Goal: Task Accomplishment & Management: Complete application form

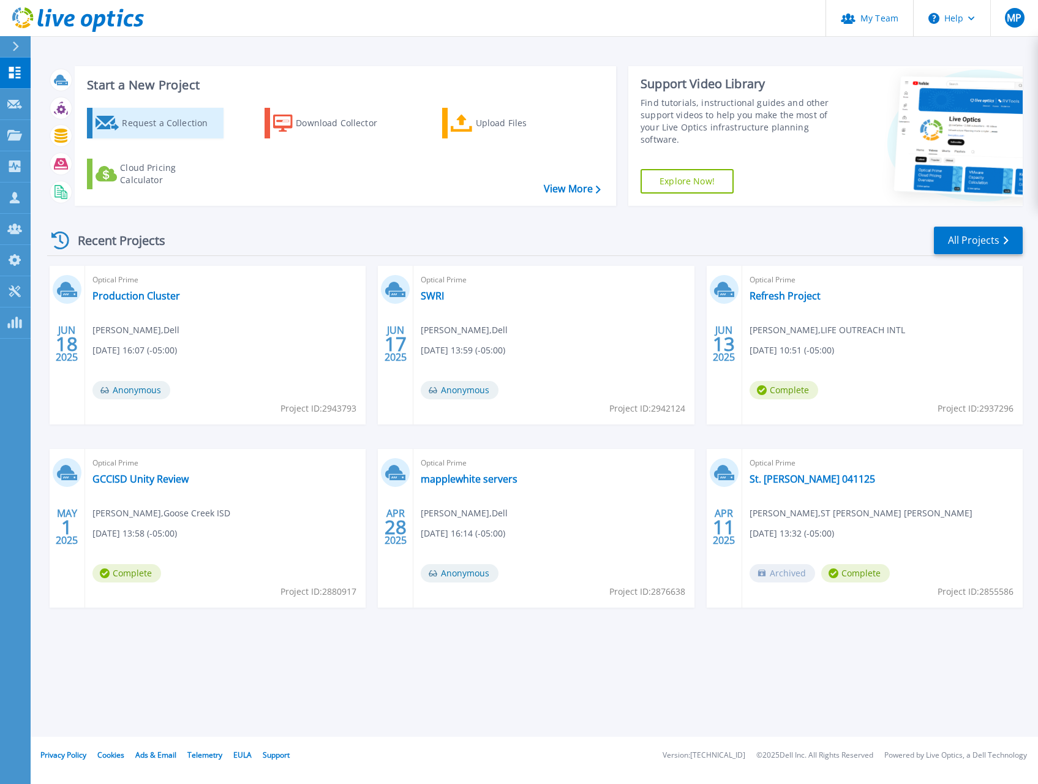
click at [199, 118] on div "Request a Collection" at bounding box center [171, 123] width 98 height 24
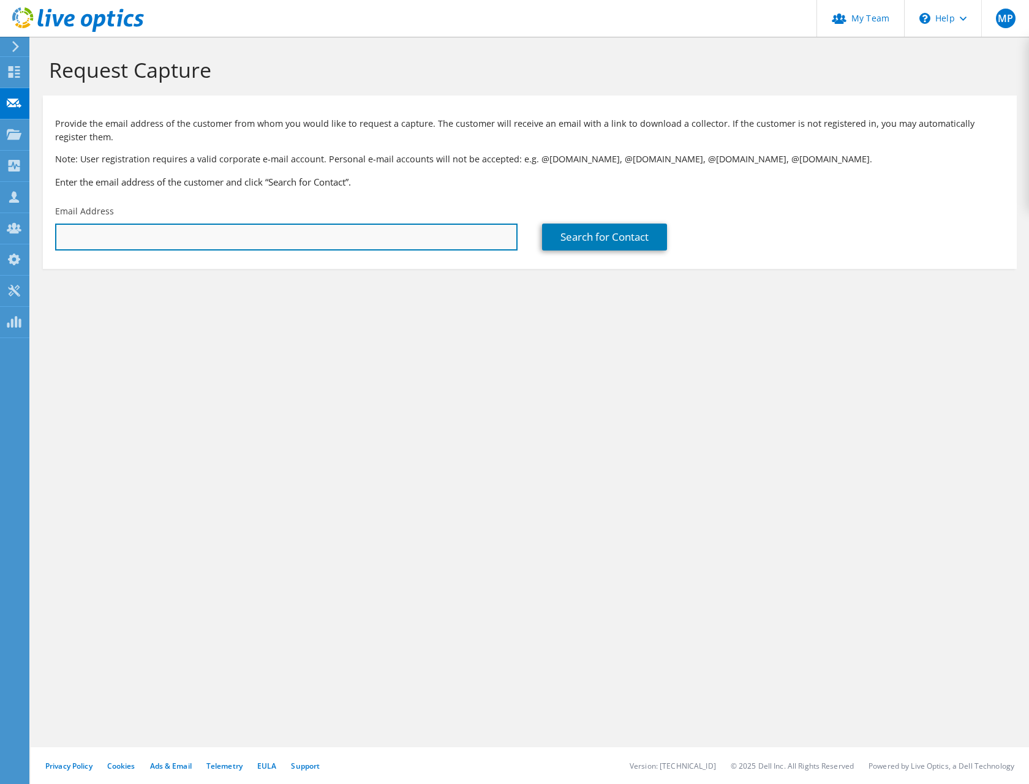
click at [134, 229] on input "text" at bounding box center [286, 237] width 462 height 27
click at [166, 235] on input "[PERSON_NAME].[PERSON_NAME]@" at bounding box center [286, 237] width 462 height 27
type input "[PERSON_NAME][EMAIL_ADDRESS][PERSON_NAME][DOMAIN_NAME]"
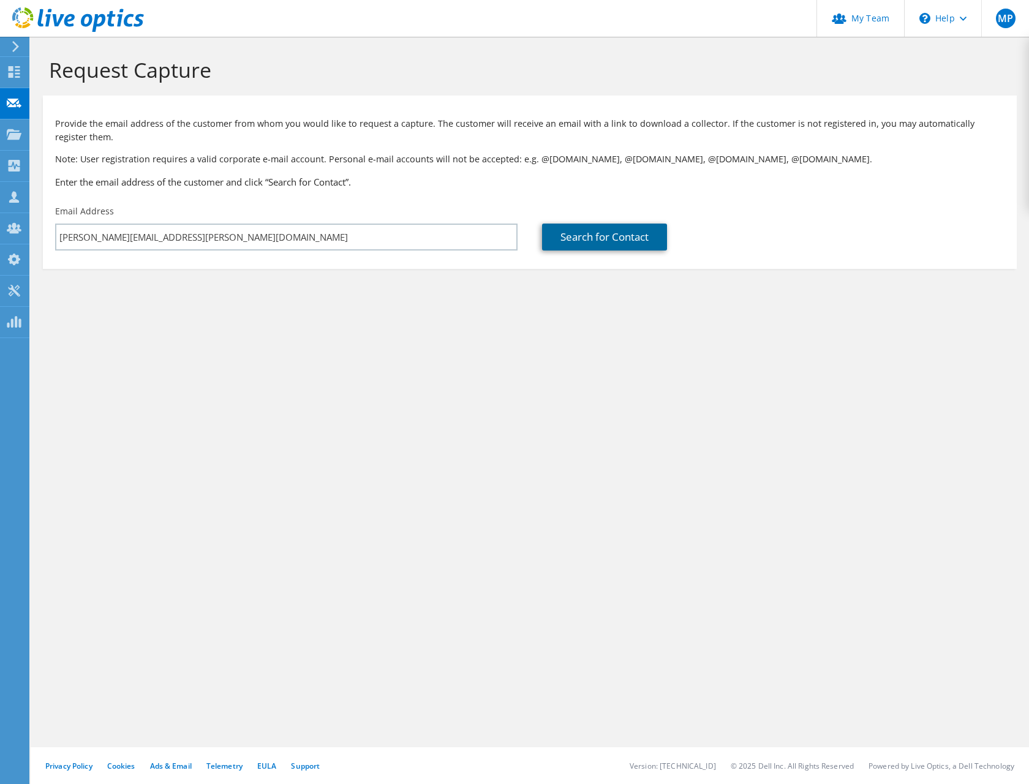
click at [604, 238] on link "Search for Contact" at bounding box center [604, 237] width 125 height 27
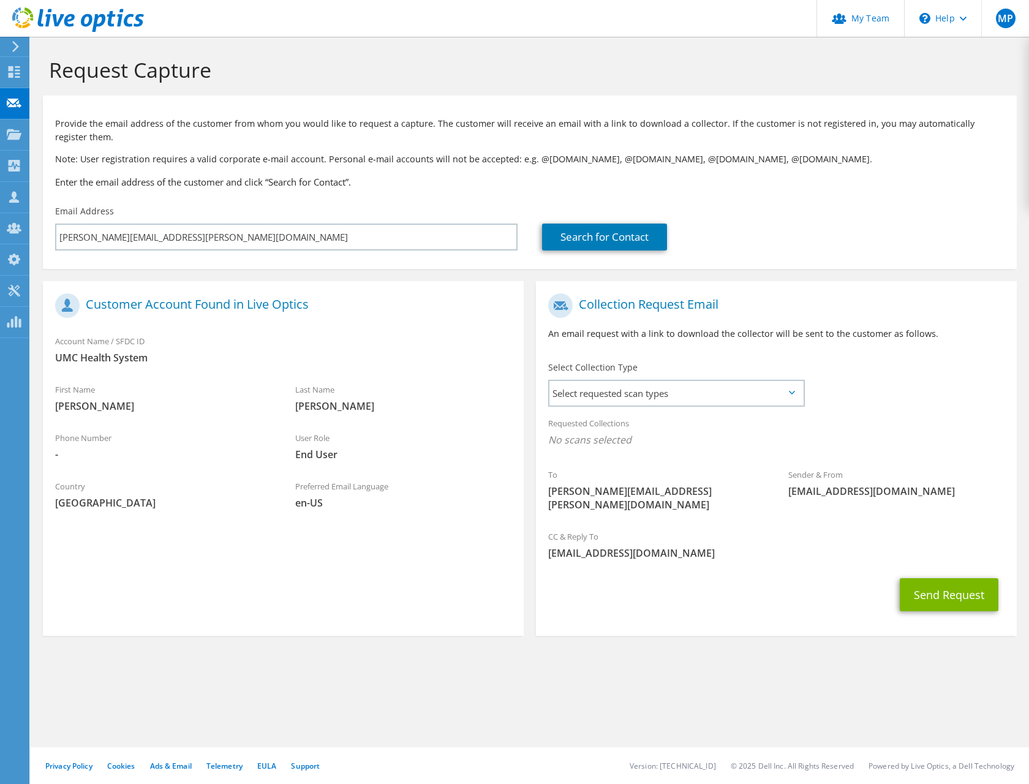
click at [628, 411] on div "Requested Collections No scans selected" at bounding box center [776, 432] width 481 height 45
click at [634, 402] on span "Select requested scan types" at bounding box center [676, 393] width 254 height 24
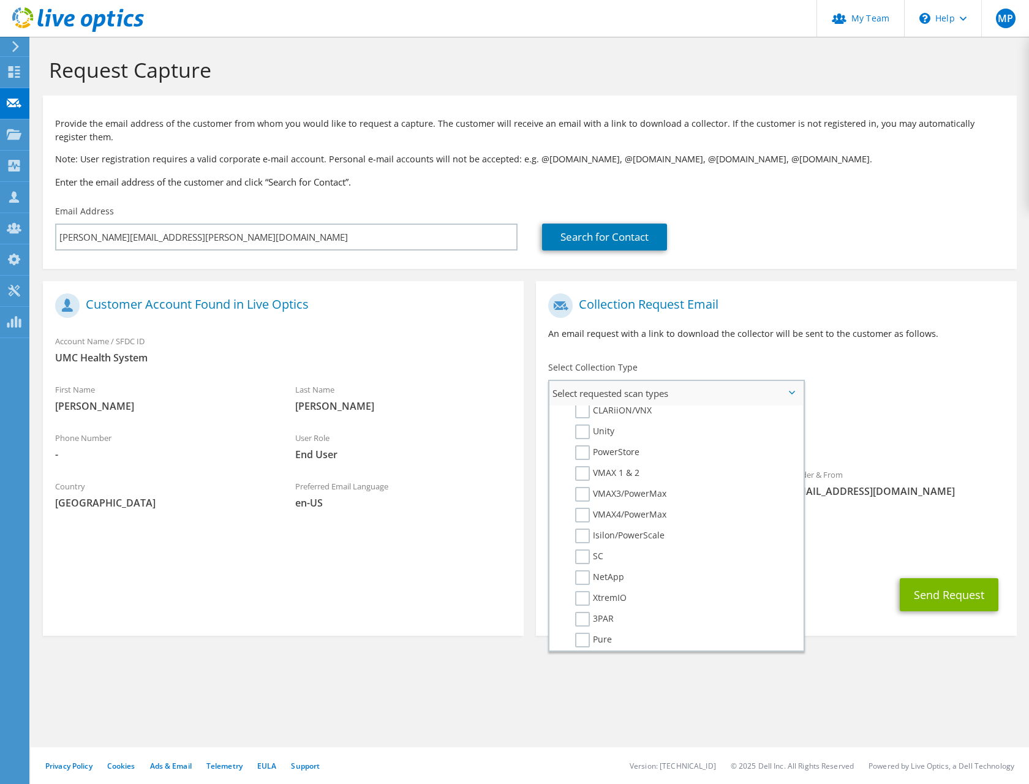
scroll to position [215, 0]
click at [589, 469] on label "PowerStore" at bounding box center [607, 471] width 64 height 15
click at [0, 0] on input "PowerStore" at bounding box center [0, 0] width 0 height 0
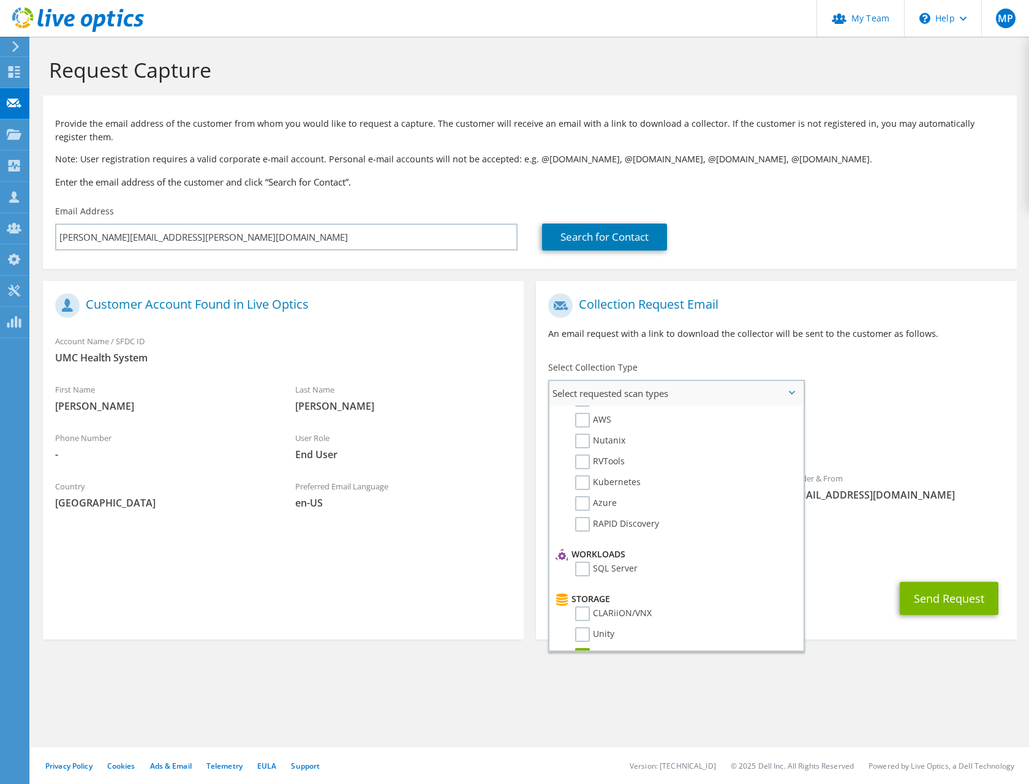
scroll to position [0, 0]
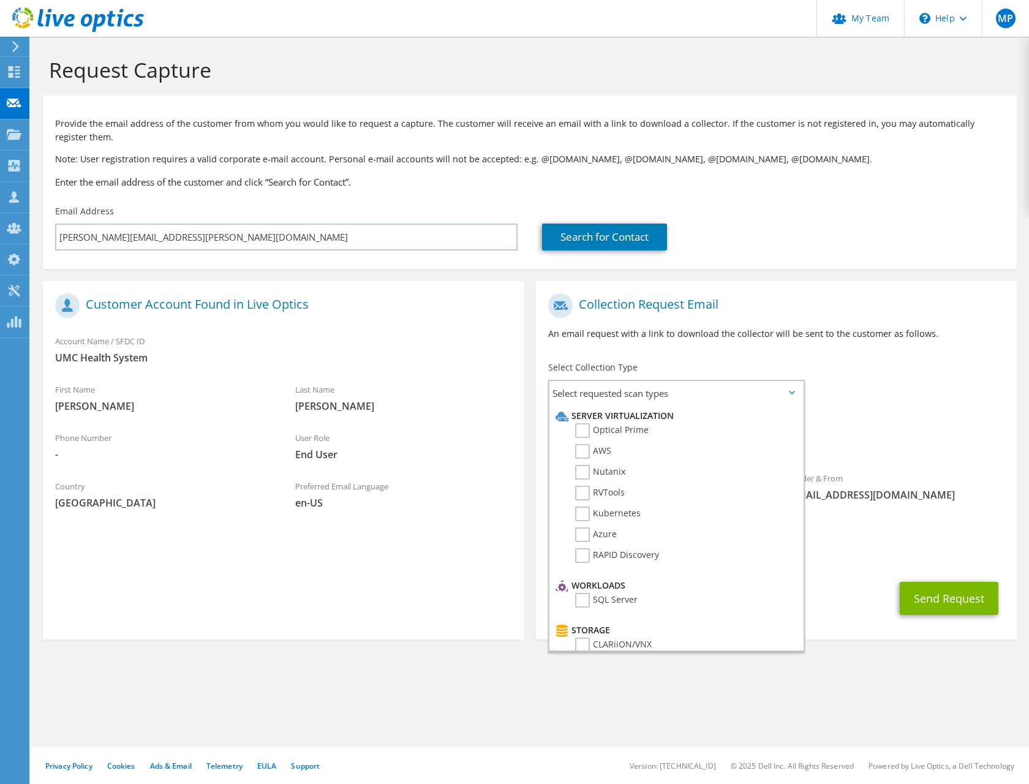
click at [940, 416] on div "Requested Collections No scans selected PowerStore" at bounding box center [776, 434] width 481 height 49
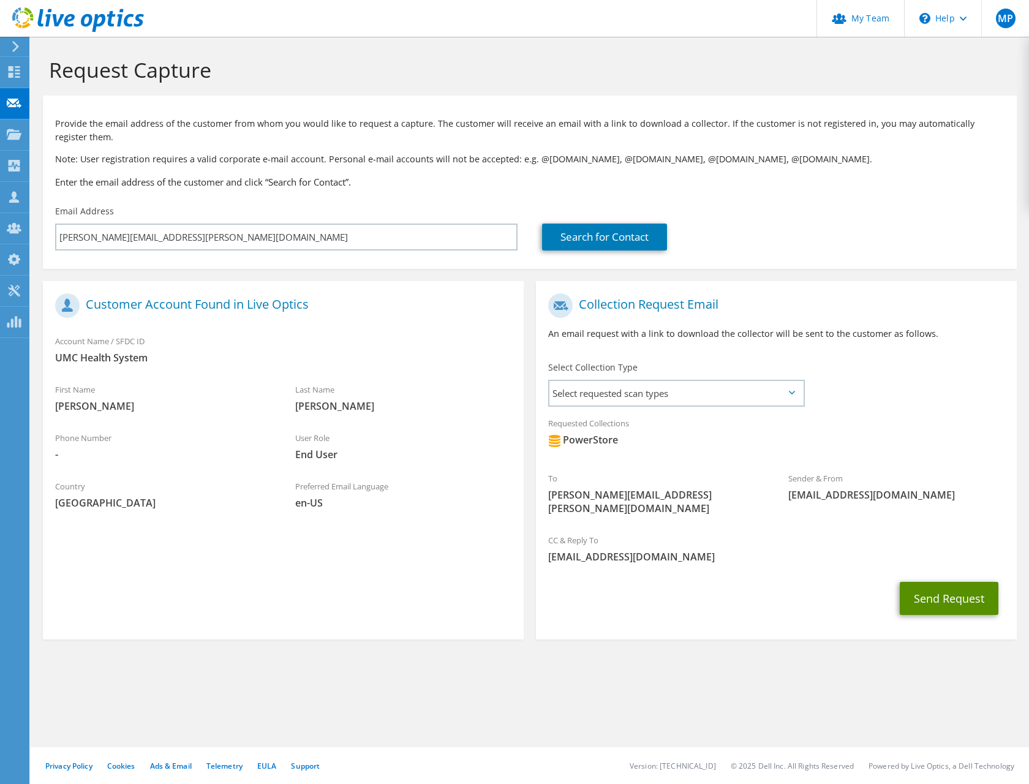
click at [924, 584] on button "Send Request" at bounding box center [949, 598] width 99 height 33
